Goal: Task Accomplishment & Management: Manage account settings

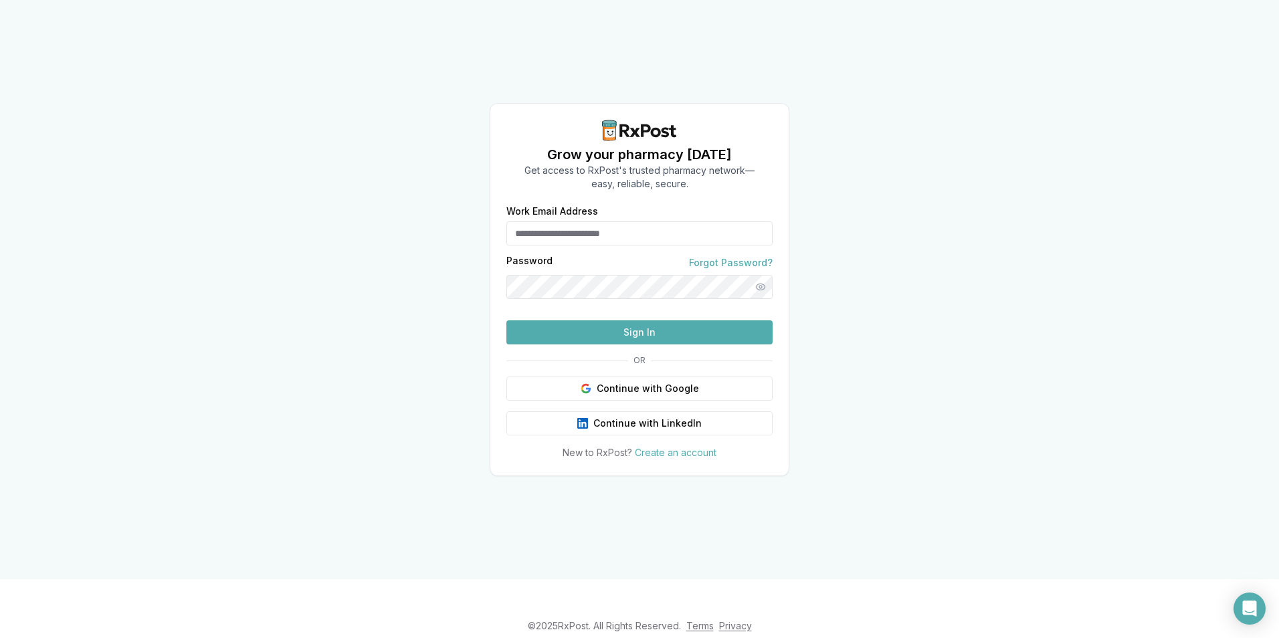
click at [650, 227] on input "Work Email Address" at bounding box center [639, 233] width 266 height 24
type input "**********"
click at [658, 345] on button "Sign In" at bounding box center [639, 332] width 266 height 24
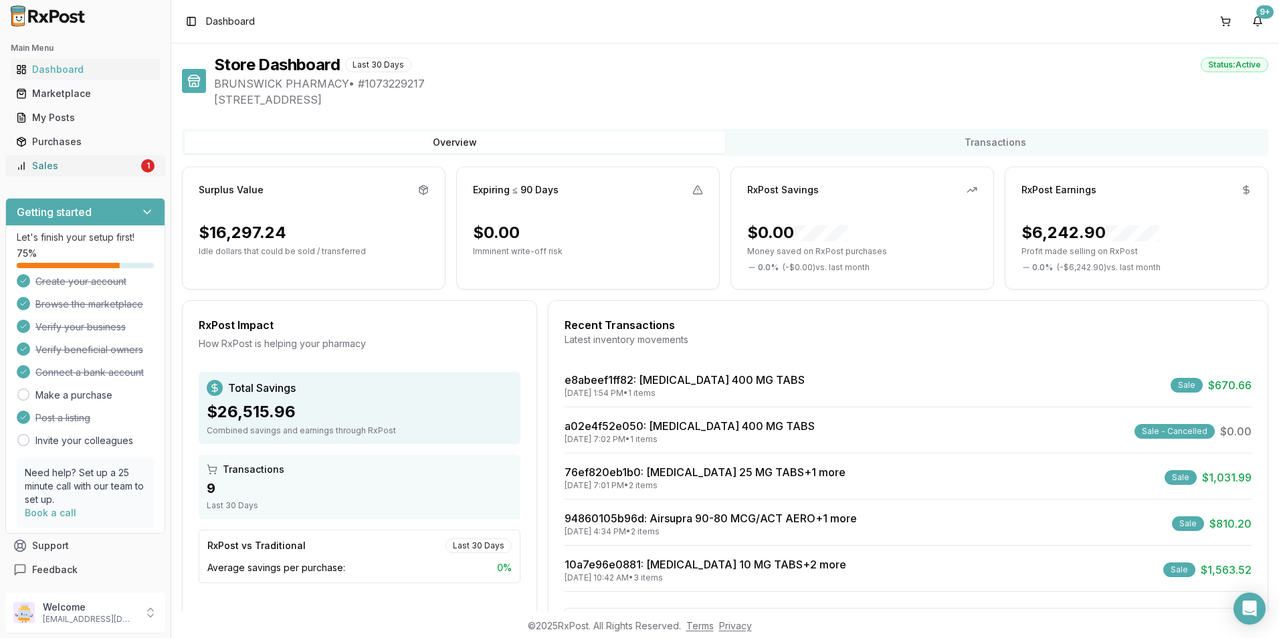
click at [100, 165] on div "Sales" at bounding box center [77, 165] width 122 height 13
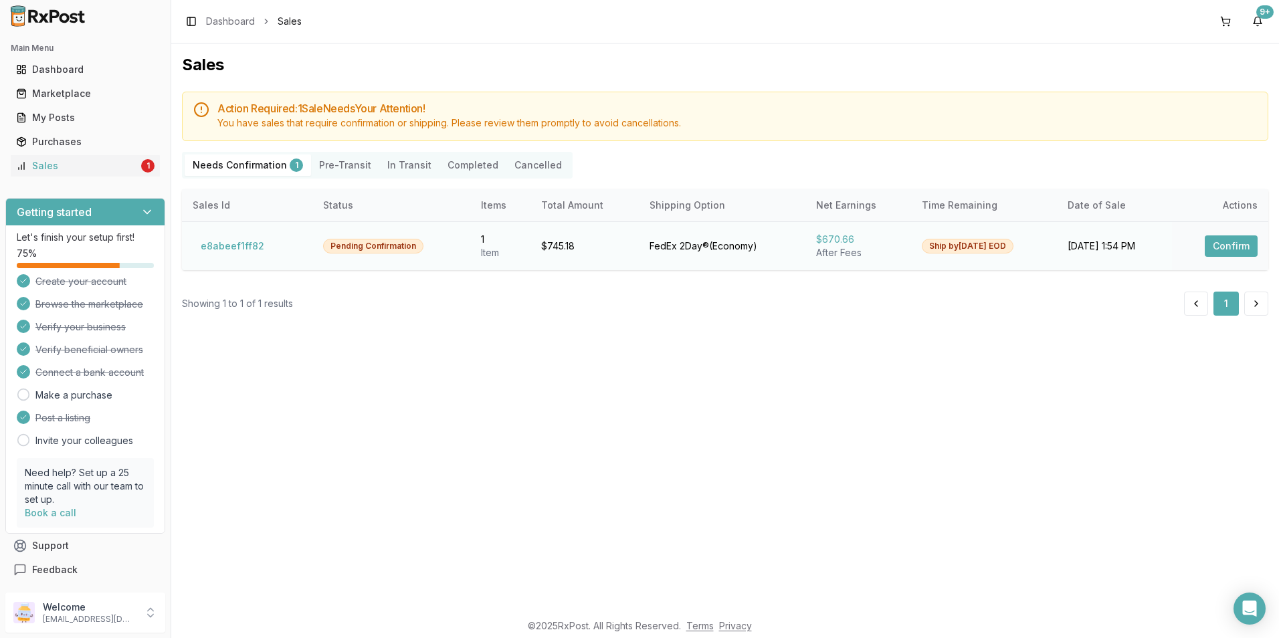
click at [1231, 252] on button "Confirm" at bounding box center [1231, 245] width 53 height 21
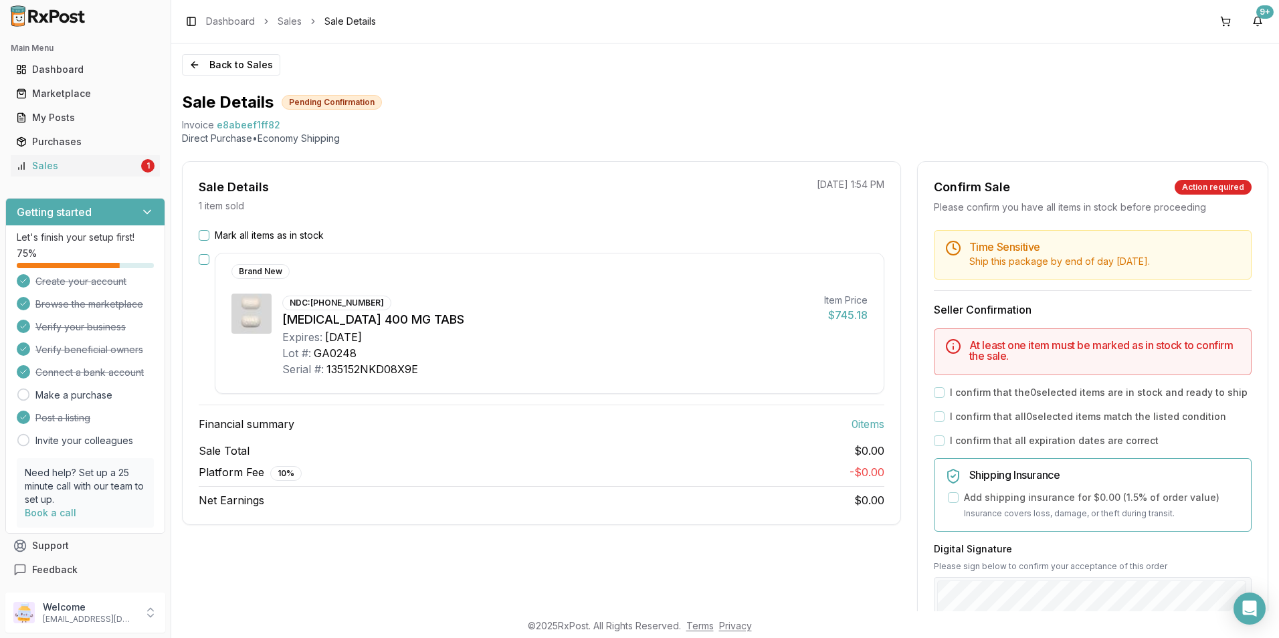
click at [206, 258] on button "button" at bounding box center [204, 259] width 11 height 11
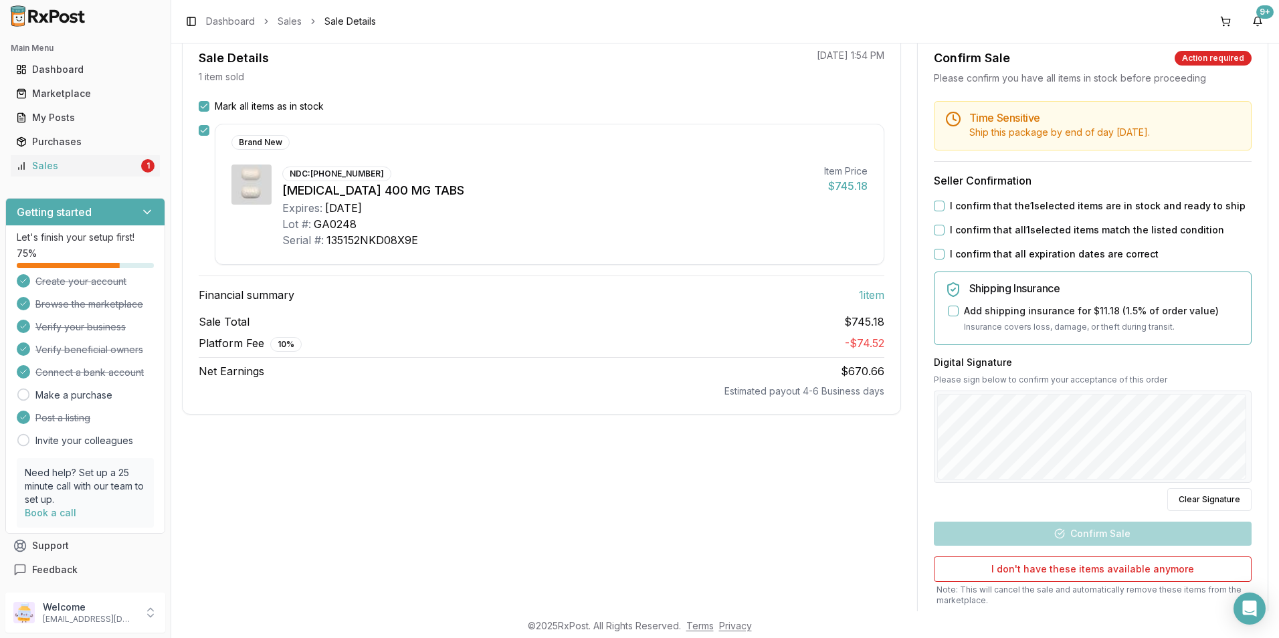
scroll to position [21, 0]
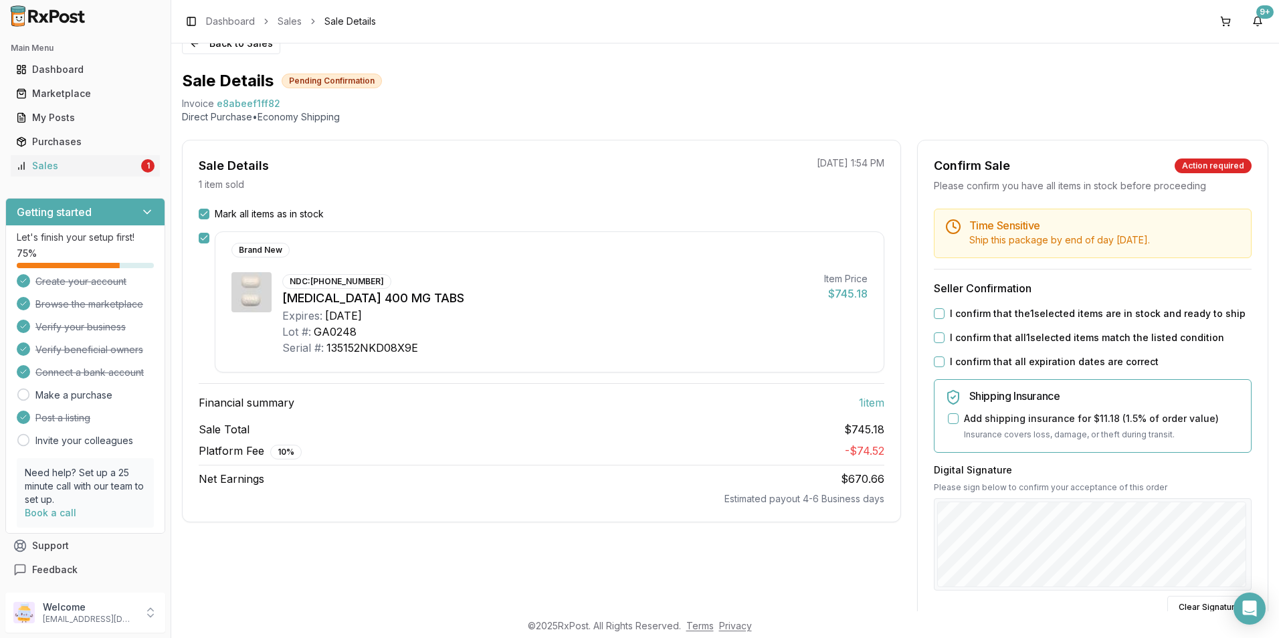
drag, startPoint x: 937, startPoint y: 310, endPoint x: 935, endPoint y: 319, distance: 8.8
click at [937, 312] on button "I confirm that the 1 selected items are in stock and ready to ship" at bounding box center [939, 313] width 11 height 11
click at [937, 345] on div "Time Sensitive Ship this package by end of day Thursday, October 2nd . Seller C…" at bounding box center [1093, 491] width 350 height 565
drag, startPoint x: 937, startPoint y: 345, endPoint x: 939, endPoint y: 363, distance: 18.8
click at [938, 364] on button "I confirm that all expiration dates are correct" at bounding box center [939, 362] width 11 height 11
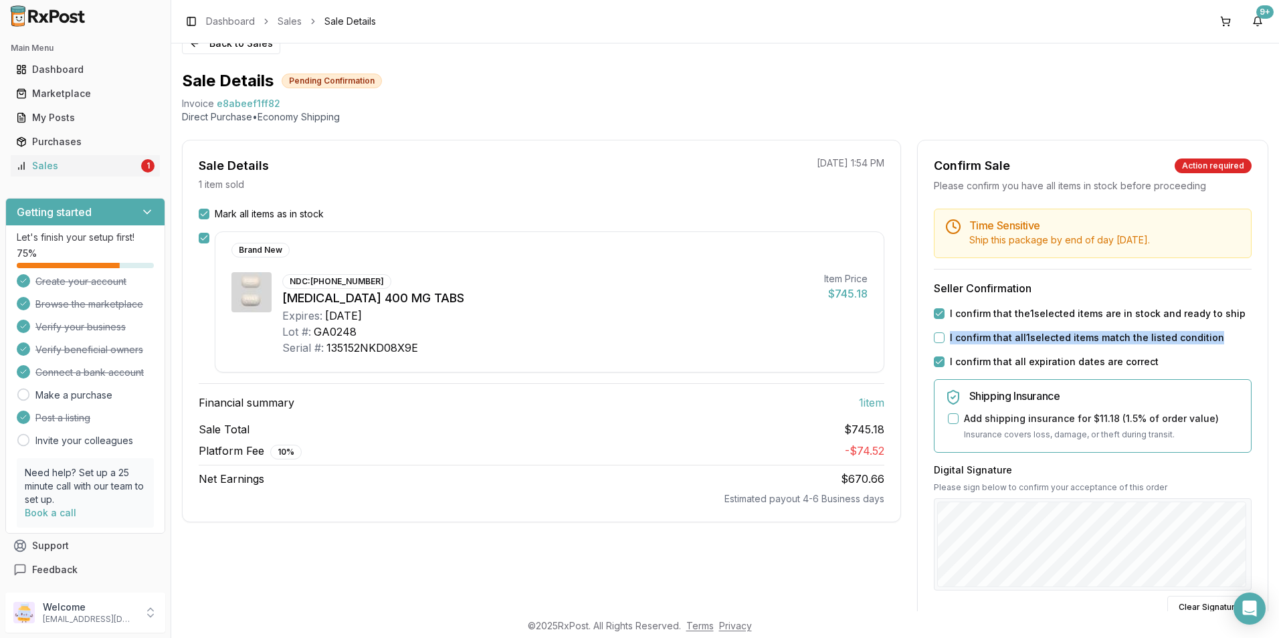
click at [940, 339] on button "I confirm that all 1 selected items match the listed condition" at bounding box center [939, 337] width 11 height 11
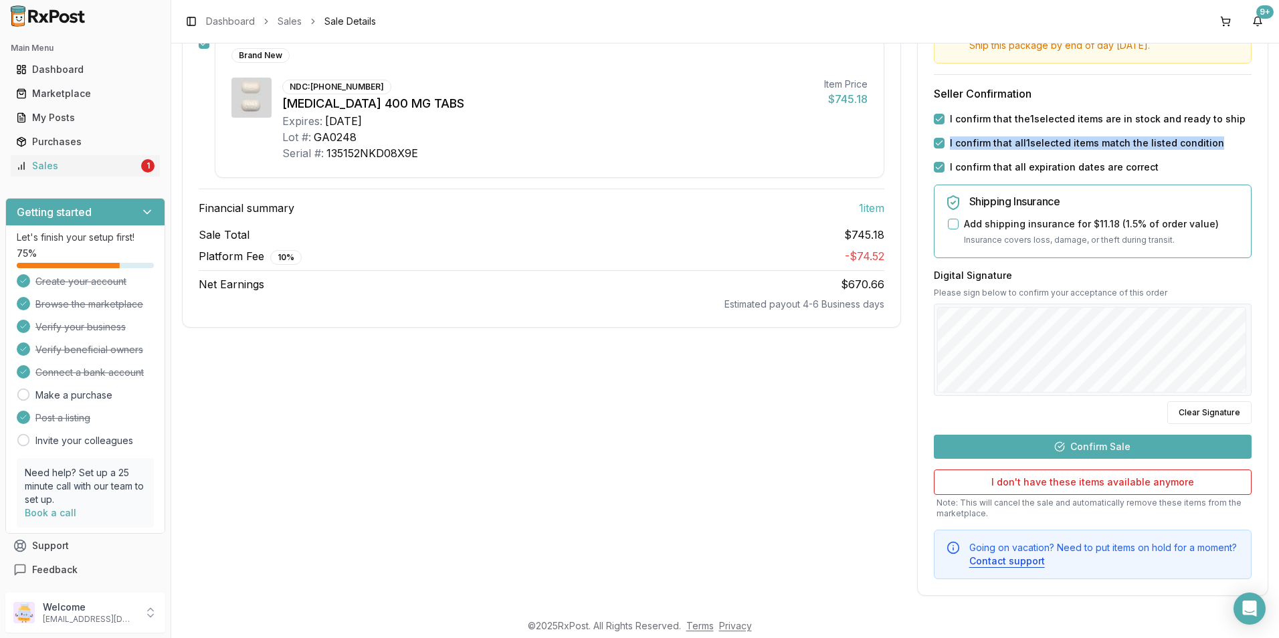
scroll to position [222, 0]
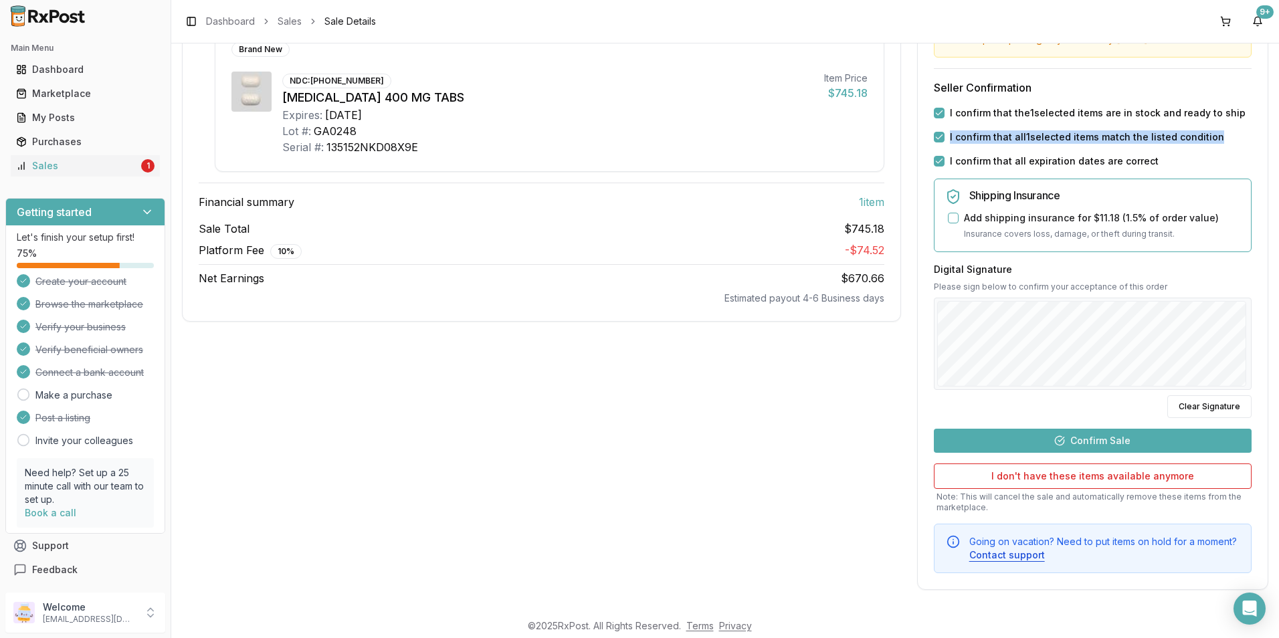
click at [1076, 440] on button "Confirm Sale" at bounding box center [1093, 441] width 318 height 24
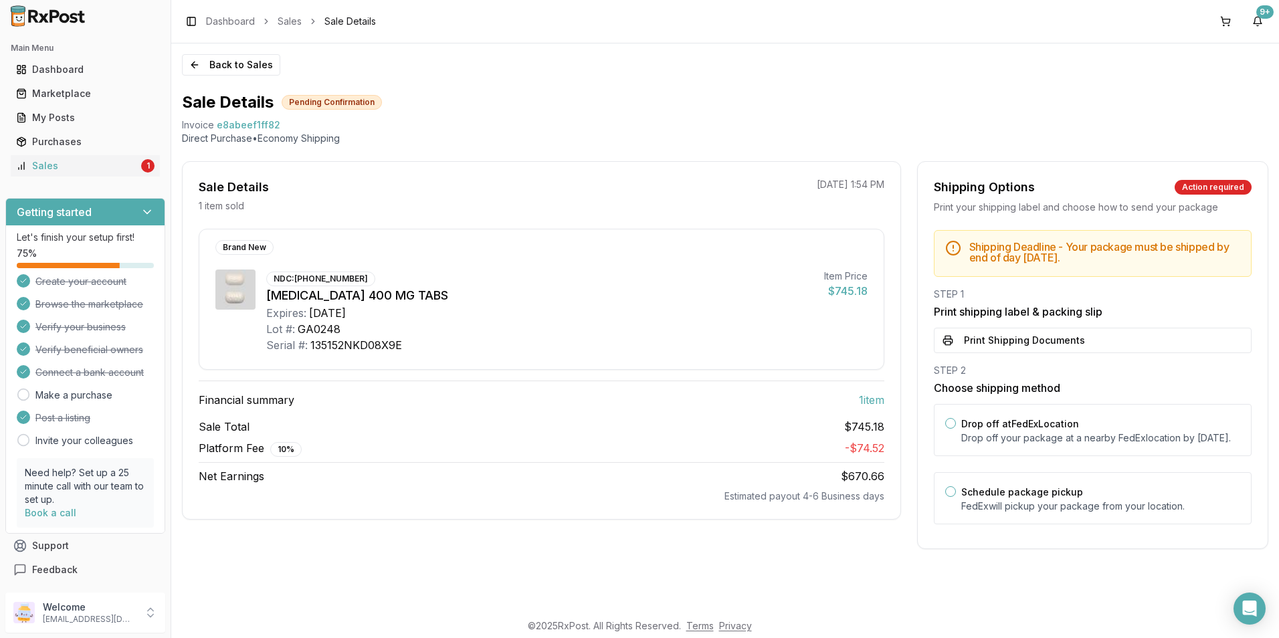
scroll to position [0, 0]
click at [1002, 344] on button "Print Shipping Documents" at bounding box center [1093, 340] width 318 height 25
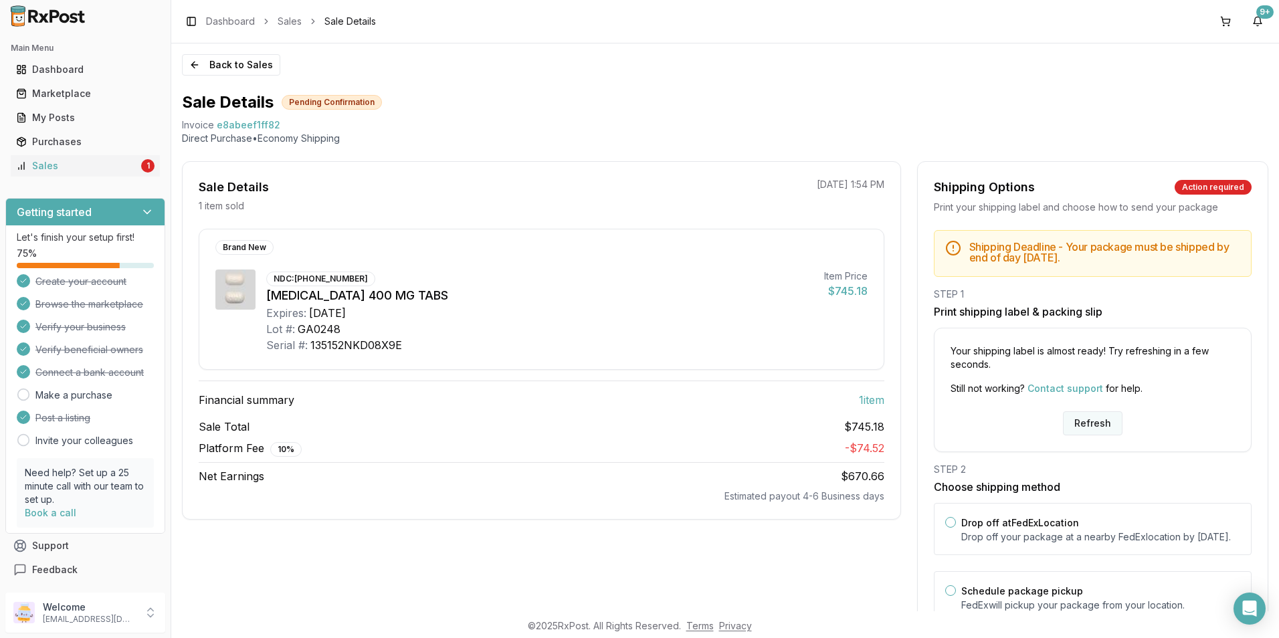
click at [1083, 423] on button "Refresh" at bounding box center [1093, 423] width 60 height 24
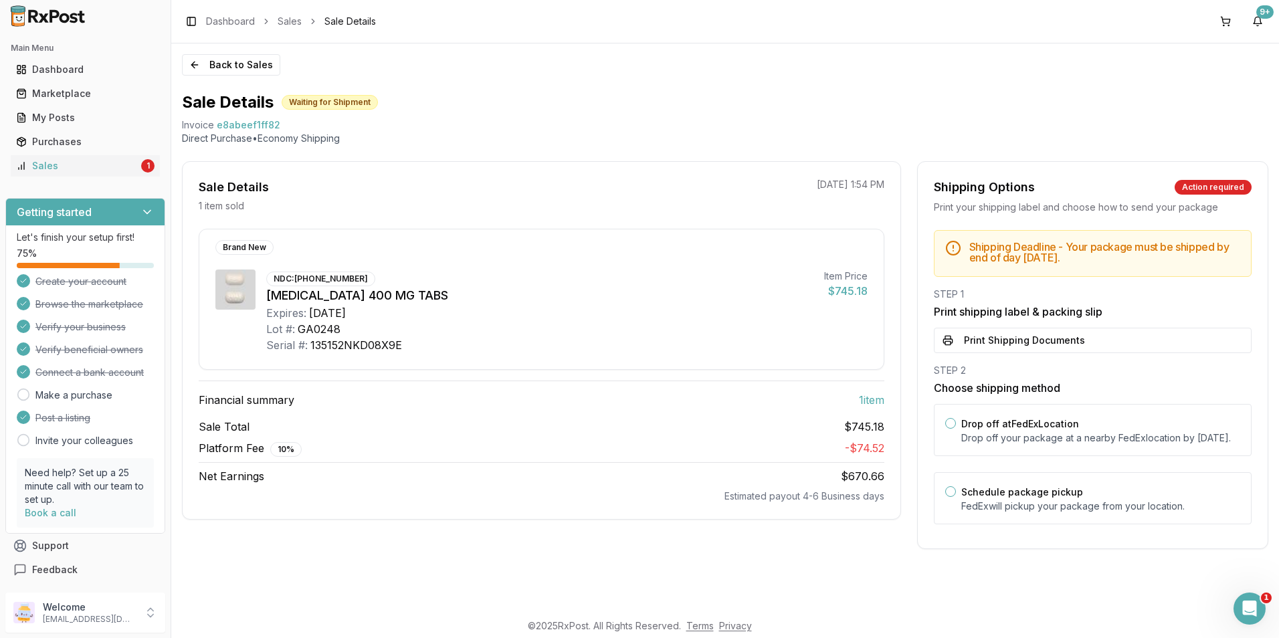
click at [1026, 340] on button "Print Shipping Documents" at bounding box center [1093, 340] width 318 height 25
click at [99, 619] on p "alpesh_jiny@yahoo.com" at bounding box center [89, 619] width 93 height 11
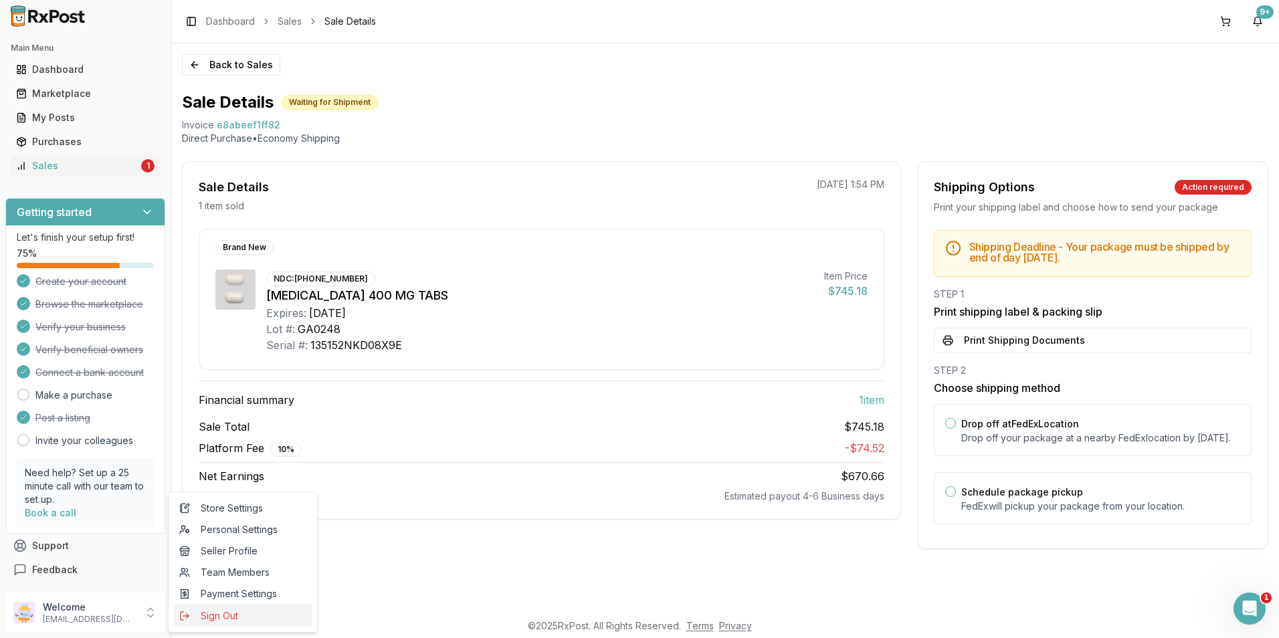
click at [201, 616] on span "Sign Out" at bounding box center [242, 615] width 127 height 13
